Goal: Transaction & Acquisition: Purchase product/service

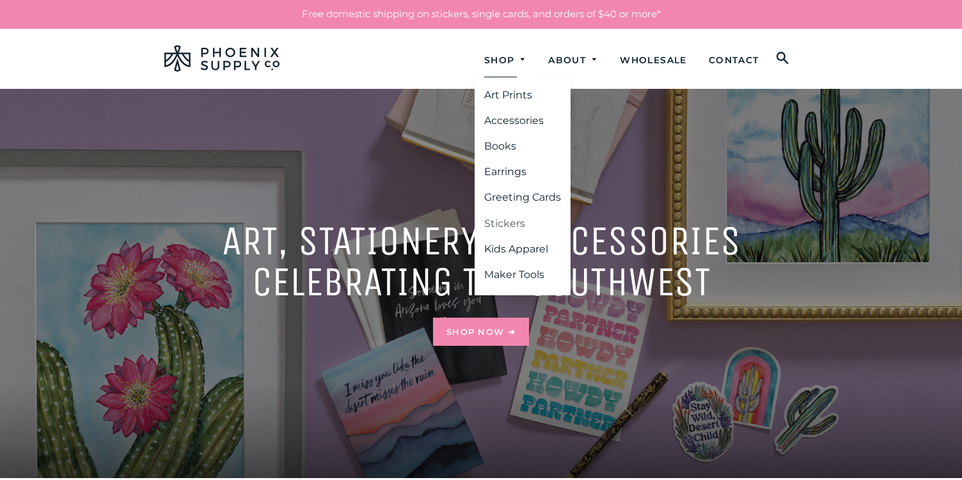
click at [499, 224] on link "Stickers" at bounding box center [522, 223] width 96 height 23
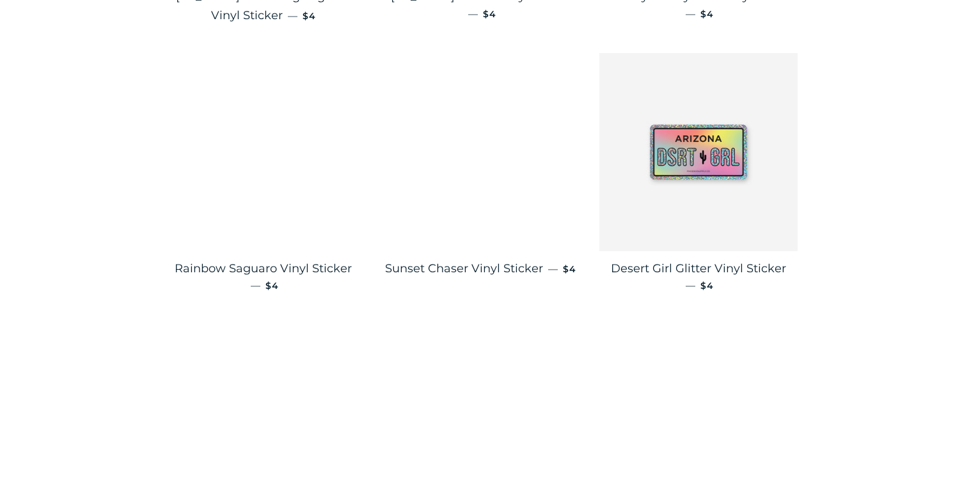
scroll to position [950, 0]
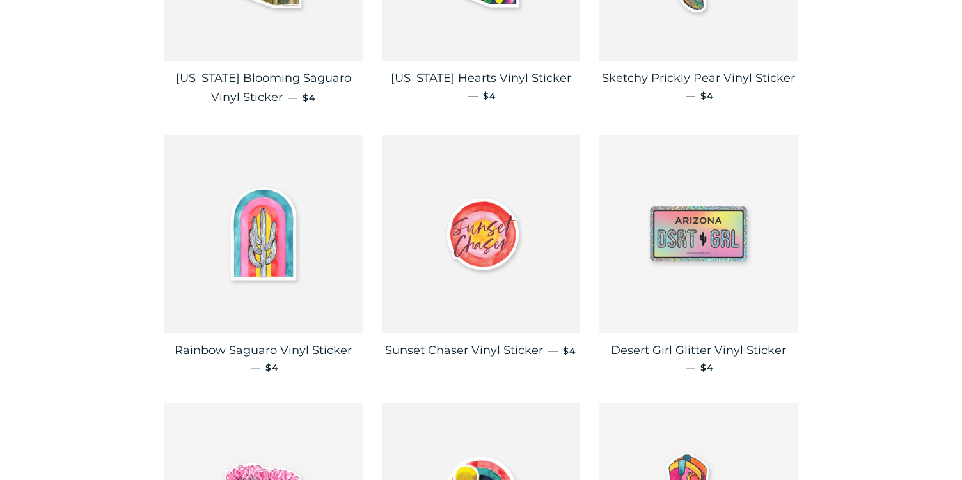
click at [701, 217] on img at bounding box center [698, 234] width 198 height 198
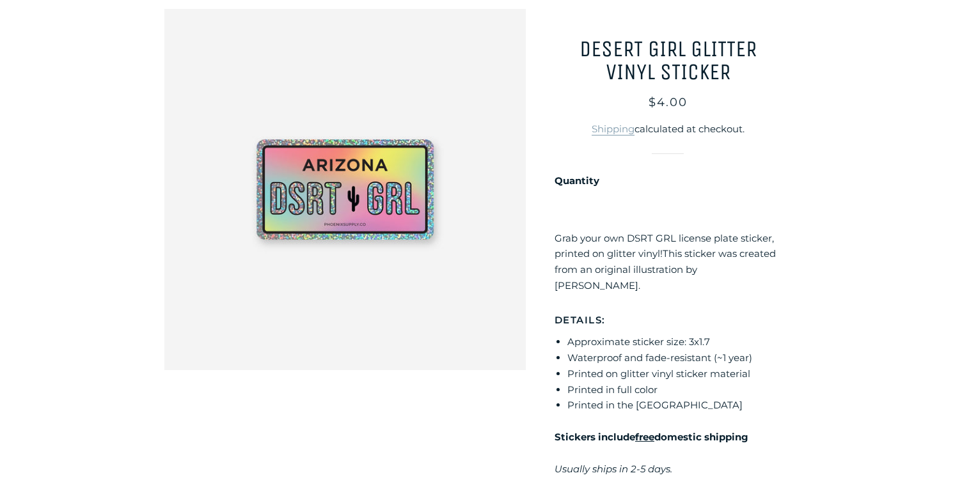
scroll to position [134, 0]
